Goal: Task Accomplishment & Management: Manage account settings

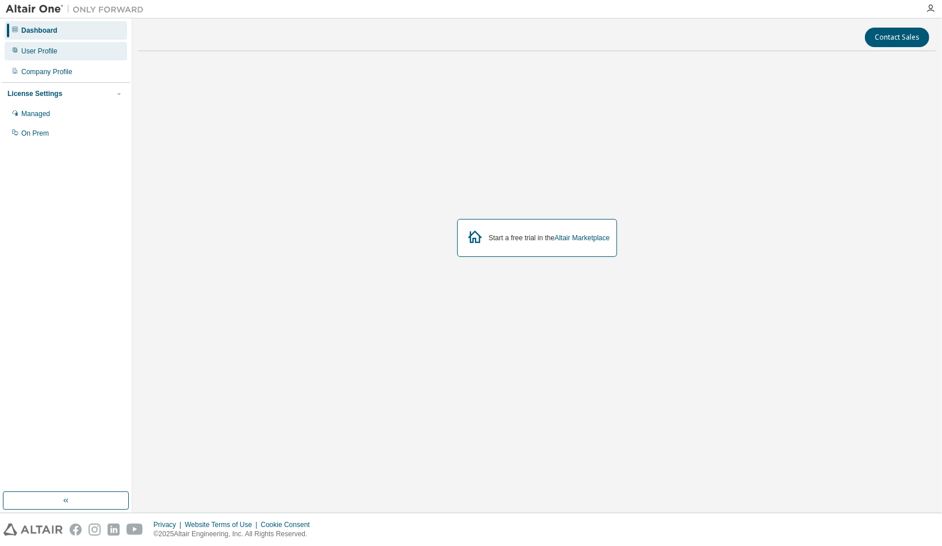
click at [91, 56] on div "User Profile" at bounding box center [66, 51] width 122 height 18
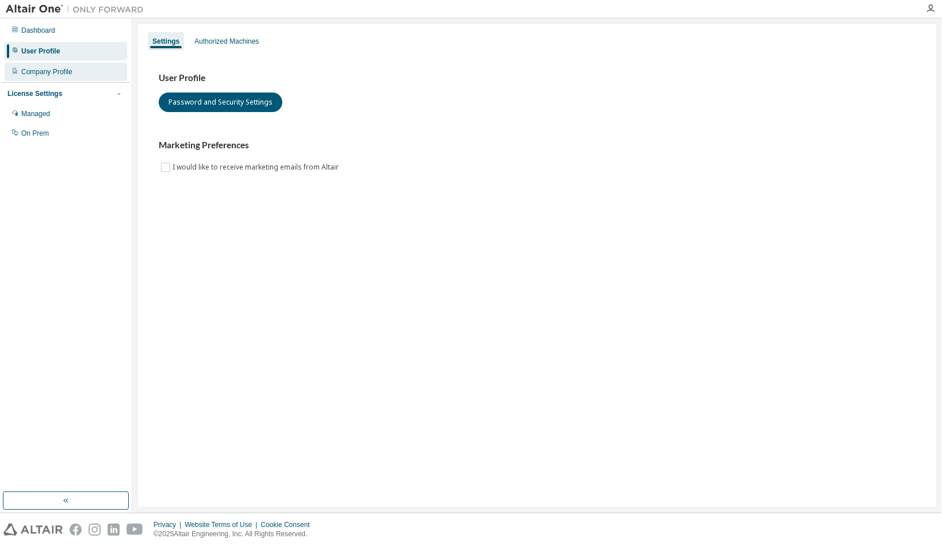
click at [86, 71] on div "Company Profile" at bounding box center [66, 72] width 122 height 18
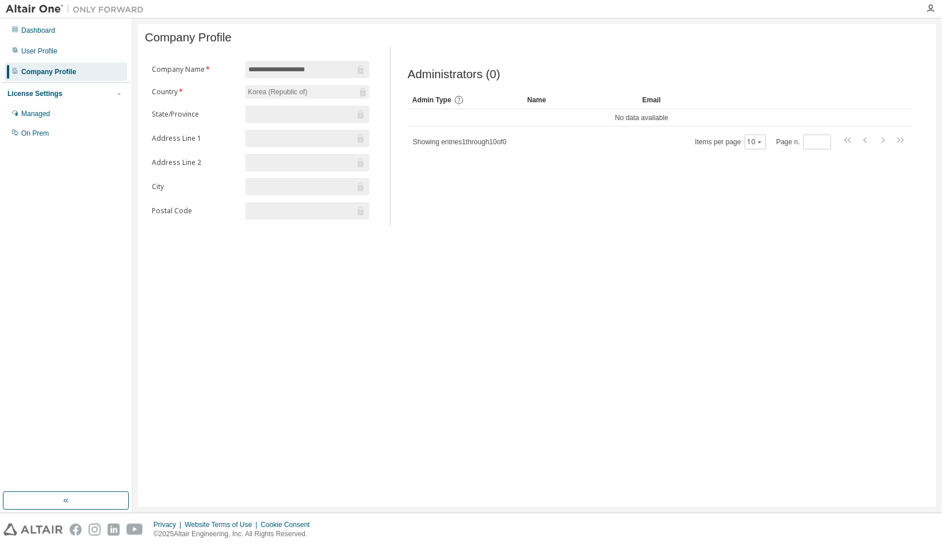
click at [320, 75] on input "**********" at bounding box center [301, 69] width 106 height 11
click at [57, 111] on div "Managed" at bounding box center [66, 114] width 122 height 18
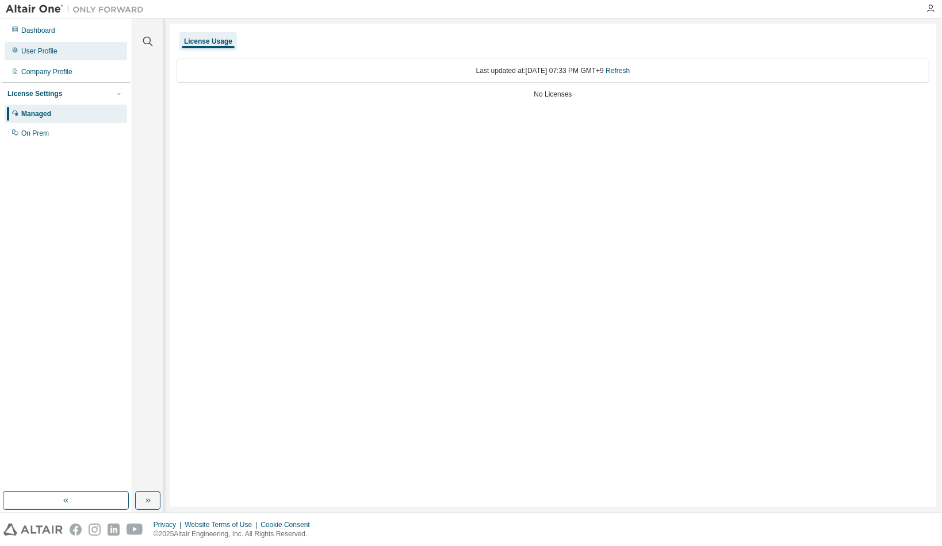
click at [89, 58] on div "User Profile" at bounding box center [66, 51] width 122 height 18
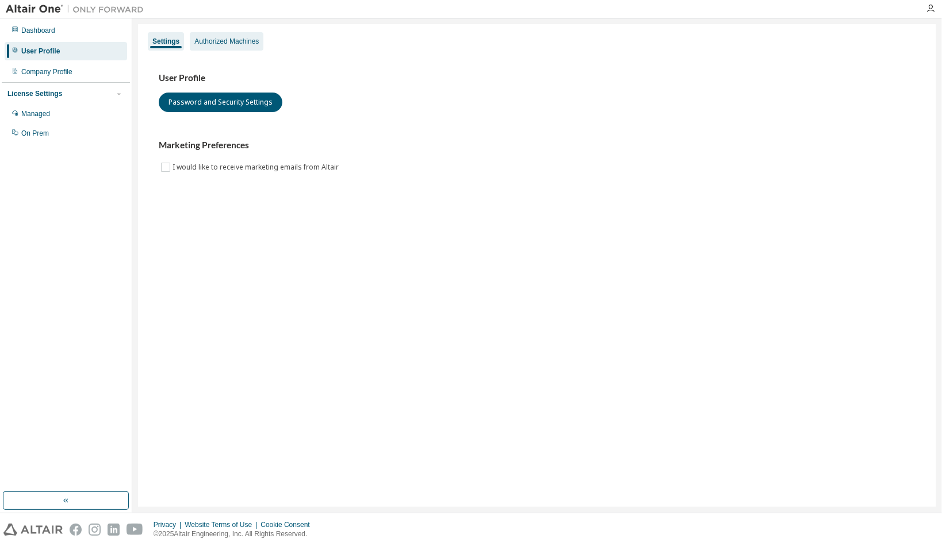
click at [229, 45] on div "Authorized Machines" at bounding box center [226, 41] width 64 height 9
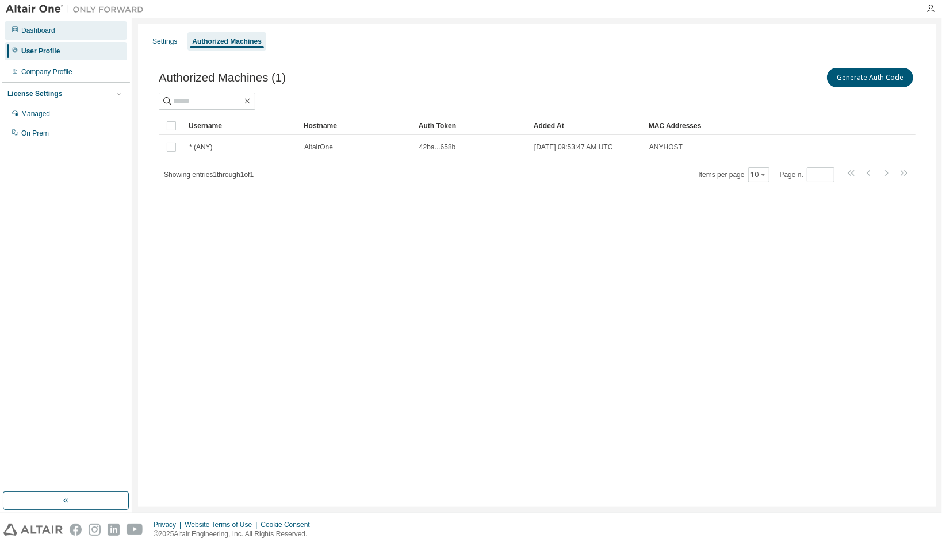
click at [85, 32] on div "Dashboard" at bounding box center [66, 30] width 122 height 18
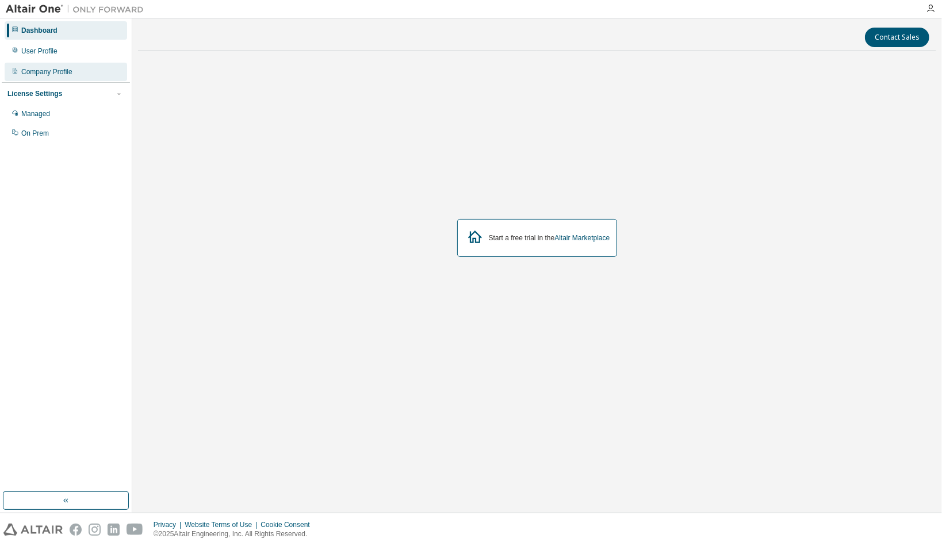
click at [107, 72] on div "Company Profile" at bounding box center [66, 72] width 122 height 18
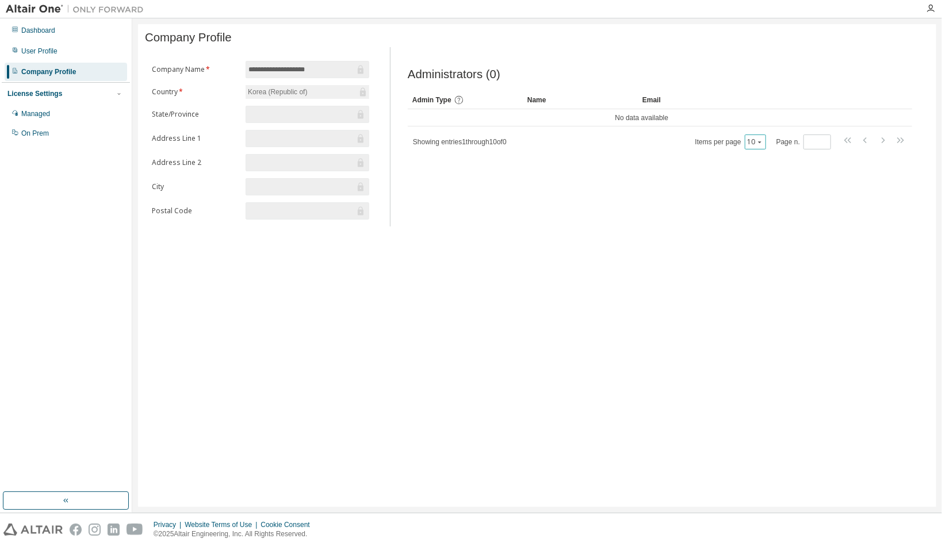
click at [766, 144] on div "10" at bounding box center [755, 142] width 21 height 15
click at [756, 146] on button "10" at bounding box center [755, 141] width 16 height 9
click at [774, 84] on div "Administrators (0)" at bounding box center [660, 76] width 504 height 16
click at [302, 75] on input "**********" at bounding box center [301, 69] width 106 height 11
click at [163, 74] on label "Company Name *" at bounding box center [195, 69] width 87 height 9
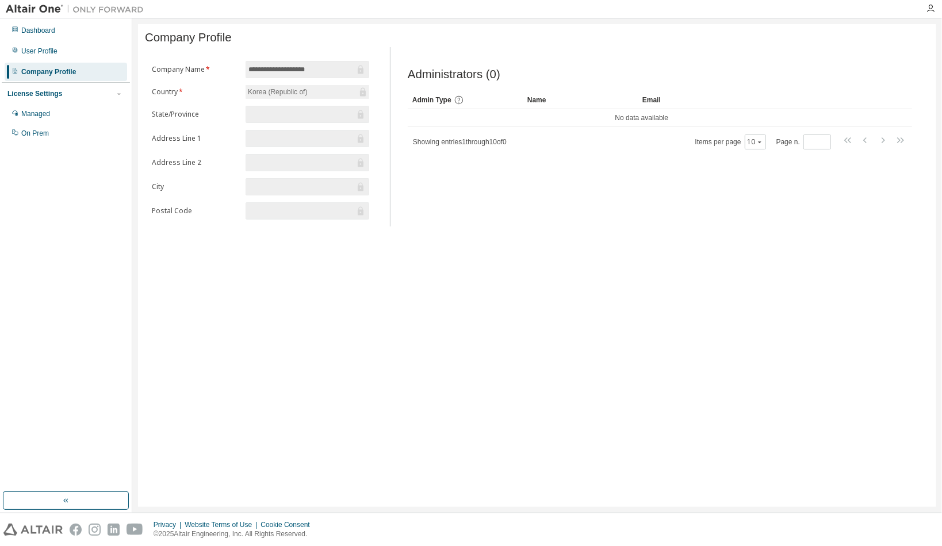
click at [176, 99] on form "**********" at bounding box center [260, 140] width 217 height 159
click at [265, 98] on div "Korea (Republic of)" at bounding box center [277, 92] width 63 height 13
click at [308, 75] on input "**********" at bounding box center [301, 69] width 106 height 11
click at [182, 136] on label "Address Line 1" at bounding box center [195, 138] width 87 height 9
click at [77, 115] on div "Managed" at bounding box center [66, 114] width 122 height 18
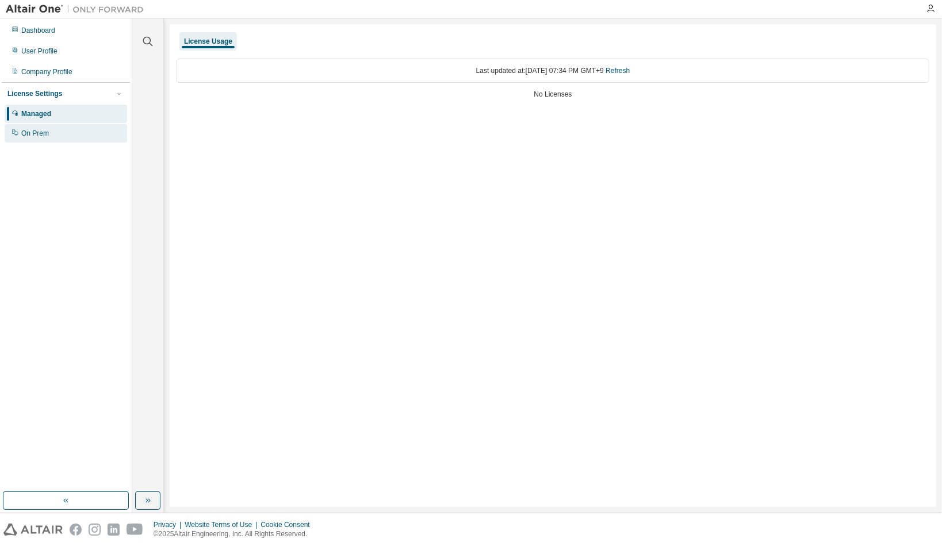
click at [95, 132] on div "On Prem" at bounding box center [66, 133] width 122 height 18
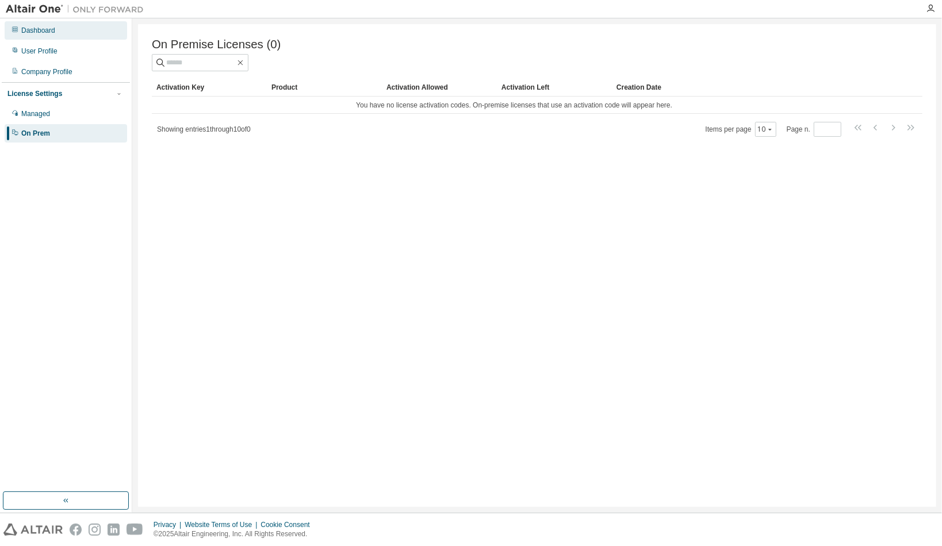
click at [89, 38] on div "Dashboard" at bounding box center [66, 30] width 122 height 18
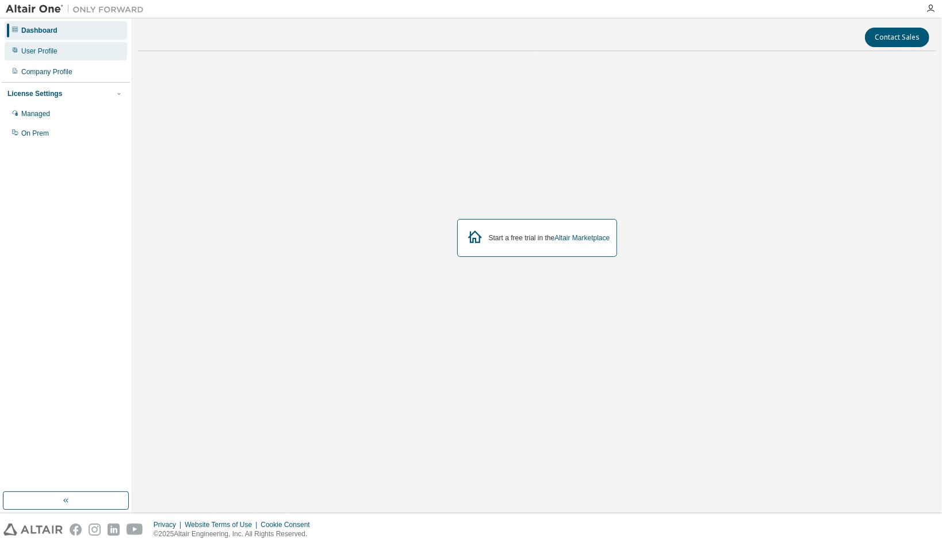
click at [101, 51] on div "User Profile" at bounding box center [66, 51] width 122 height 18
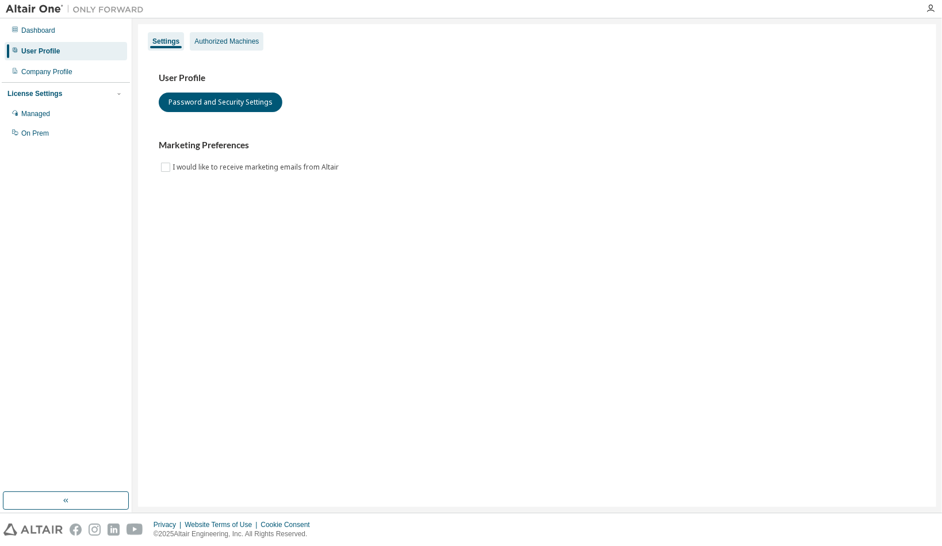
click at [248, 41] on div "Authorized Machines" at bounding box center [226, 41] width 64 height 9
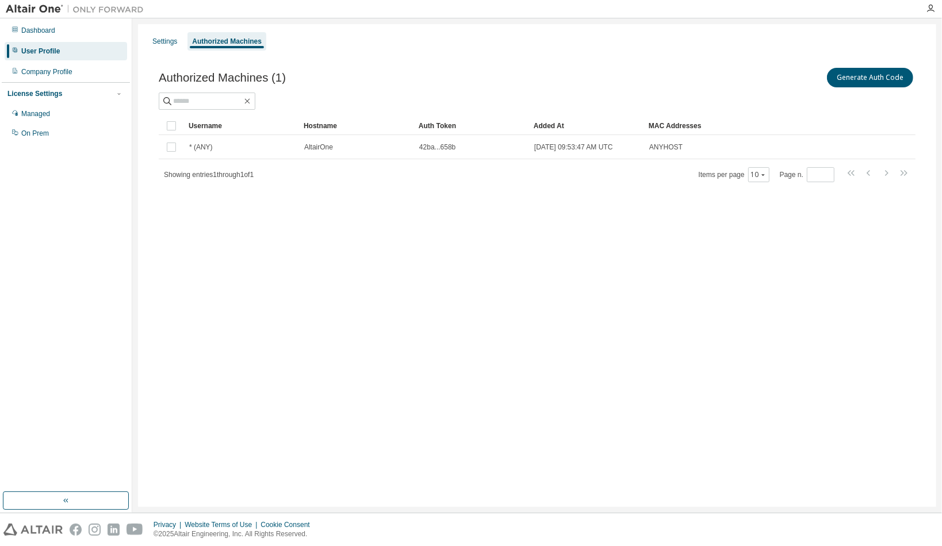
click at [20, 13] on img at bounding box center [78, 8] width 144 height 11
click at [888, 68] on button "Generate Auth Code" at bounding box center [870, 78] width 86 height 20
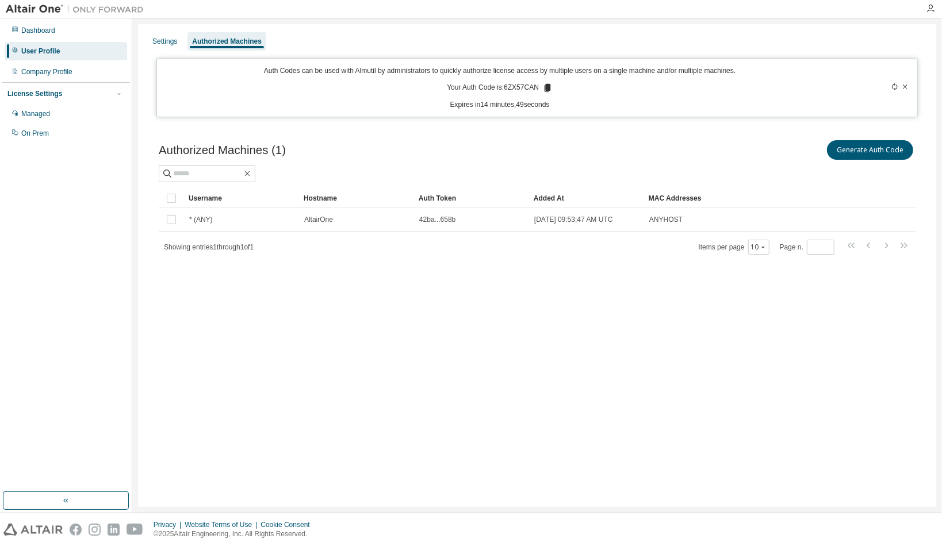
click at [208, 222] on span "* (ANY)" at bounding box center [201, 219] width 24 height 9
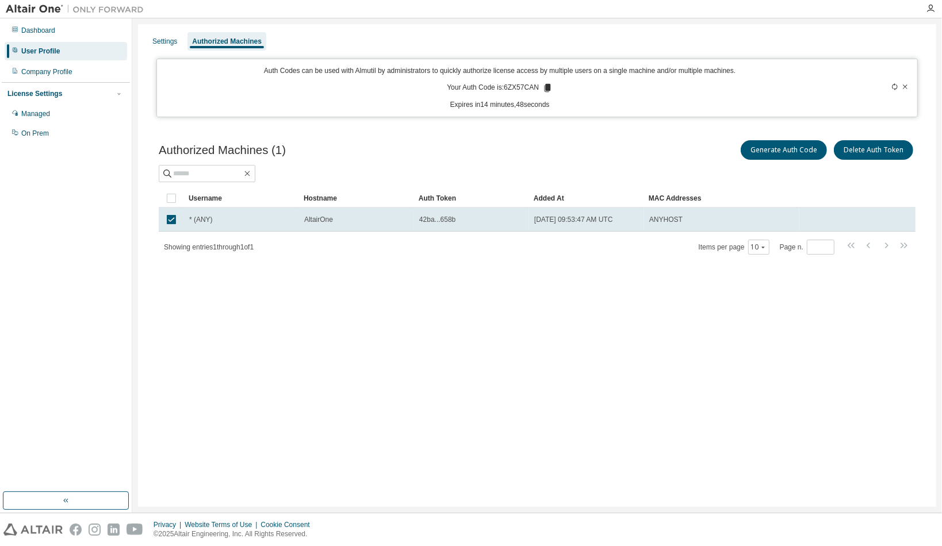
click at [221, 215] on div "* (ANY)" at bounding box center [241, 219] width 105 height 9
